Goal: Transaction & Acquisition: Obtain resource

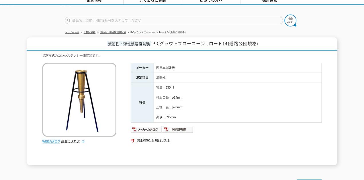
scroll to position [31, 0]
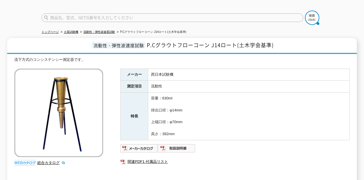
scroll to position [38, 0]
drag, startPoint x: 151, startPoint y: 70, endPoint x: 175, endPoint y: 72, distance: 23.8
click at [175, 72] on td "西日本試験機" at bounding box center [248, 74] width 201 height 12
click at [190, 70] on td "西日本試験機" at bounding box center [248, 74] width 201 height 12
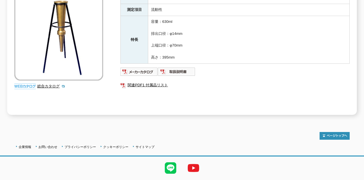
scroll to position [127, 0]
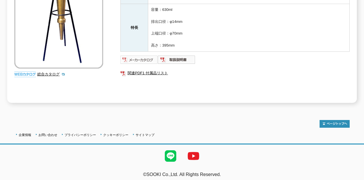
click at [134, 55] on img at bounding box center [139, 59] width 38 height 9
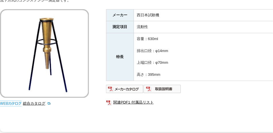
scroll to position [100, 0]
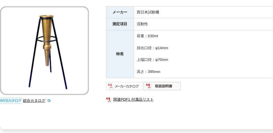
click at [134, 83] on img at bounding box center [125, 86] width 38 height 9
